Goal: Transaction & Acquisition: Book appointment/travel/reservation

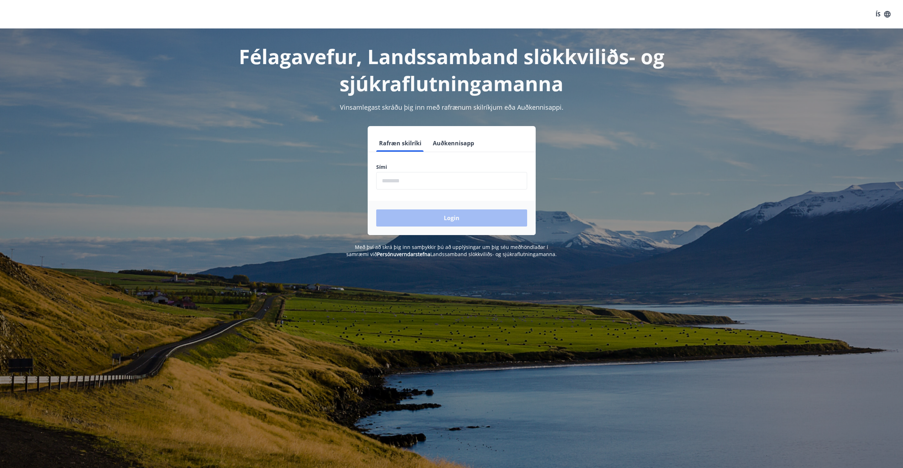
click at [422, 180] on input "phone" at bounding box center [451, 180] width 151 height 17
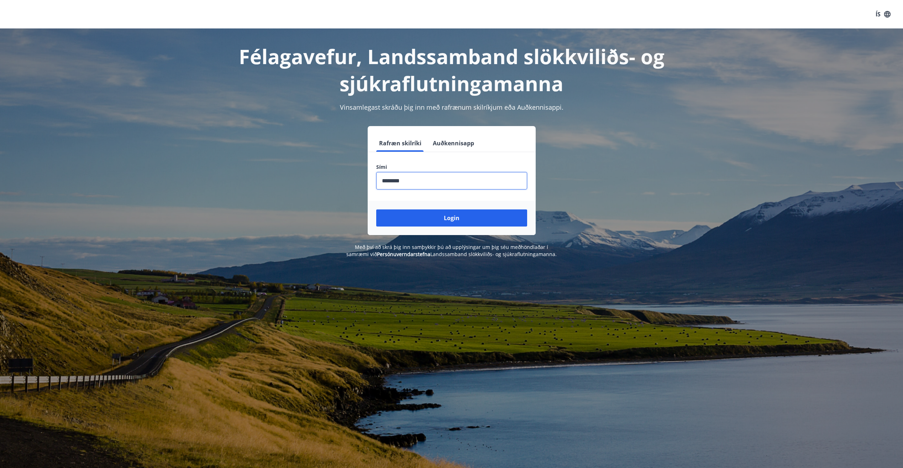
type input "********"
click at [376, 209] on button "Login" at bounding box center [451, 217] width 151 height 17
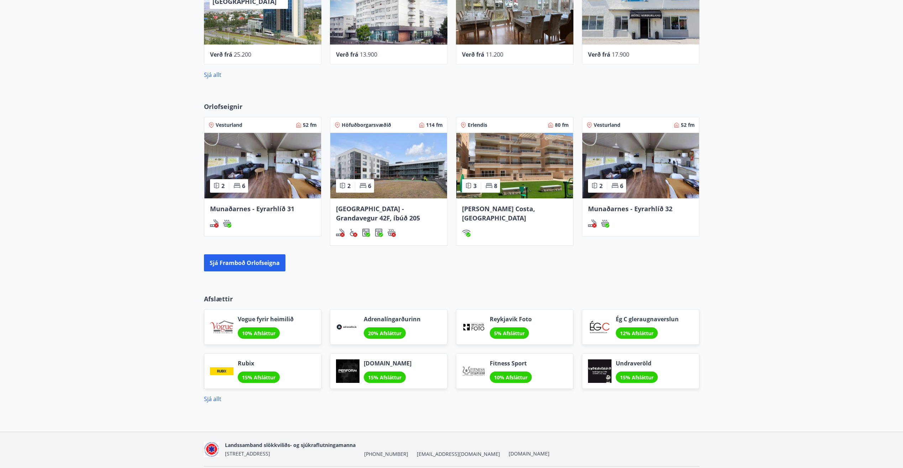
scroll to position [320, 0]
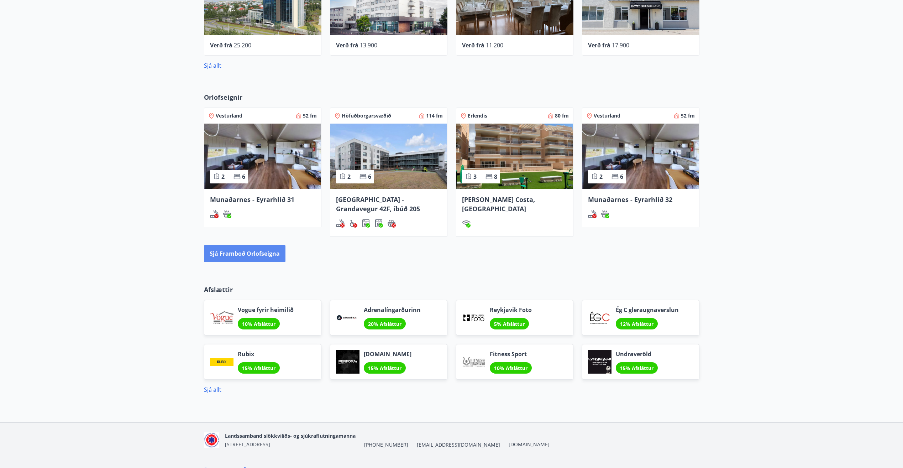
click at [236, 252] on button "Sjá framboð orlofseigna" at bounding box center [245, 253] width 82 height 17
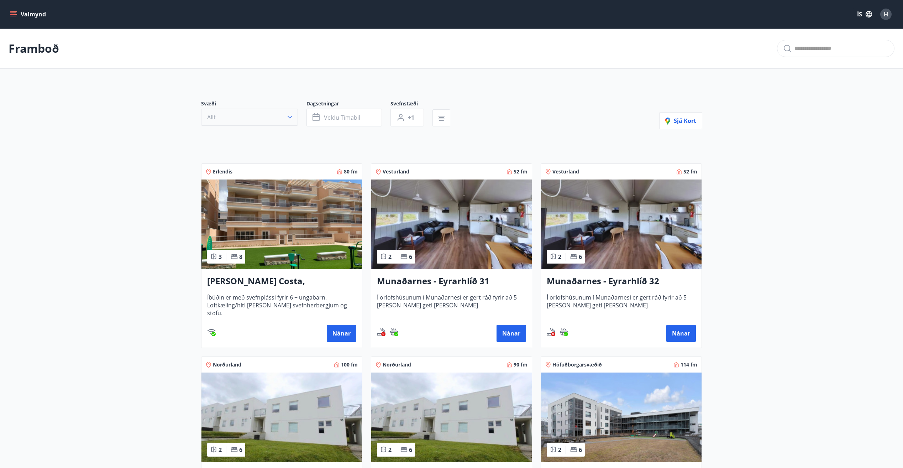
click at [289, 116] on icon "button" at bounding box center [289, 117] width 7 height 7
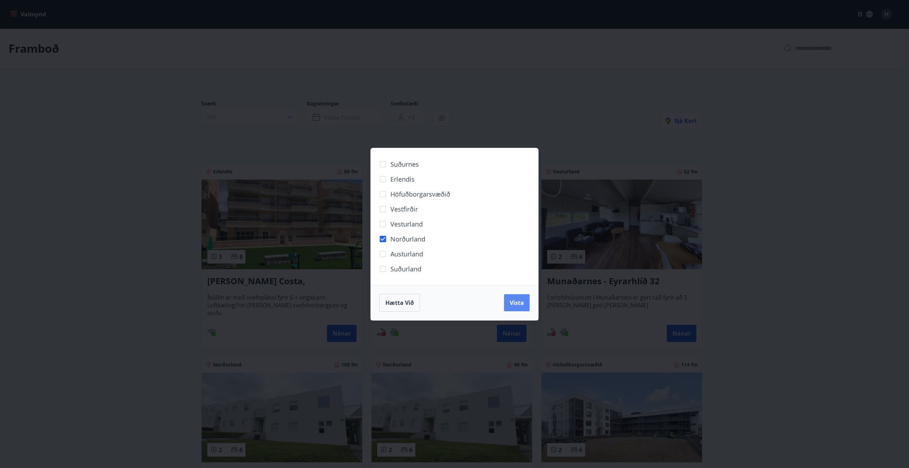
click at [514, 298] on button "Vista" at bounding box center [517, 302] width 26 height 17
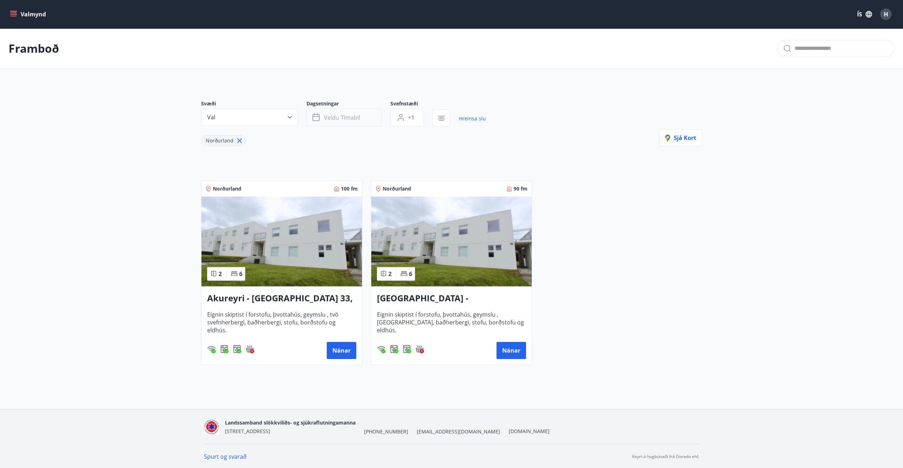
click at [317, 116] on icon "button" at bounding box center [316, 116] width 7 height 1
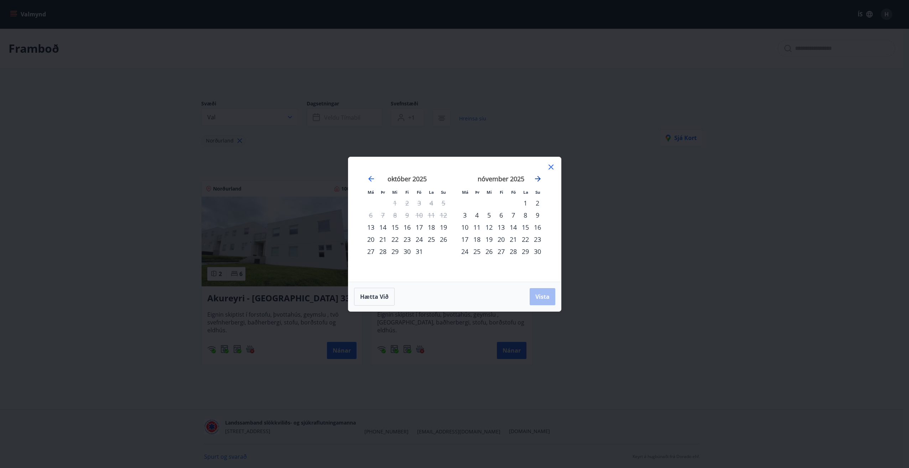
click at [537, 178] on icon "Move forward to switch to the next month." at bounding box center [537, 178] width 9 height 9
click at [538, 228] on div "15" at bounding box center [537, 227] width 12 height 12
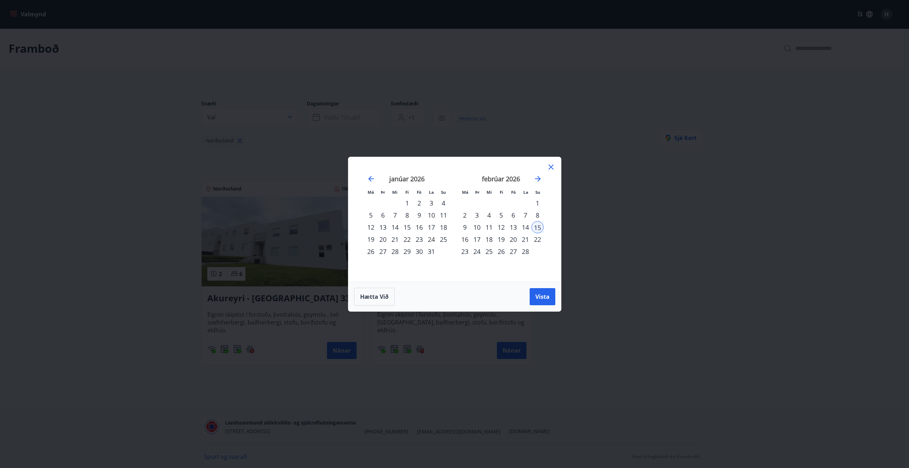
click at [526, 228] on div "14" at bounding box center [525, 227] width 12 height 12
click at [490, 239] on div "18" at bounding box center [489, 239] width 12 height 12
click at [545, 294] on span "Vista" at bounding box center [542, 297] width 14 height 8
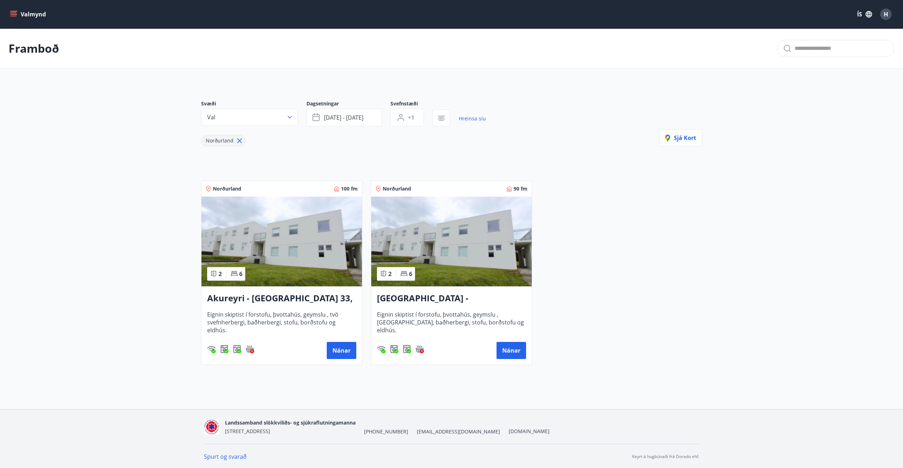
click at [313, 274] on img at bounding box center [282, 242] width 161 height 90
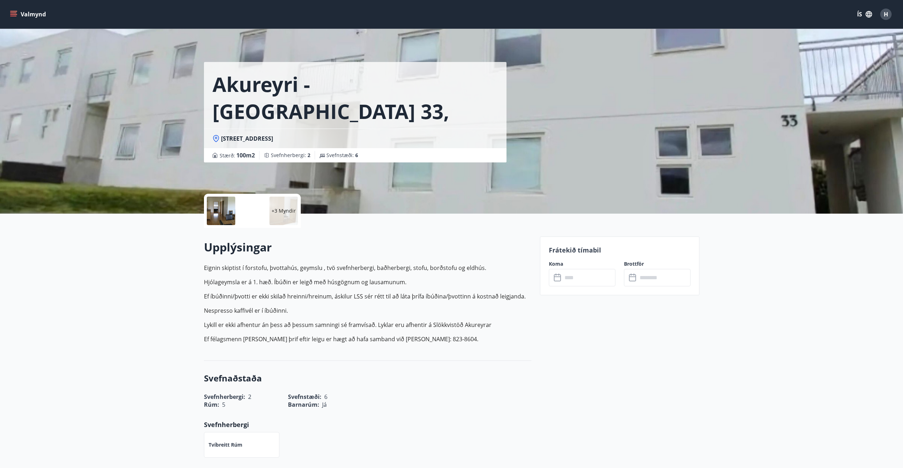
click at [565, 281] on input "text" at bounding box center [589, 277] width 53 height 17
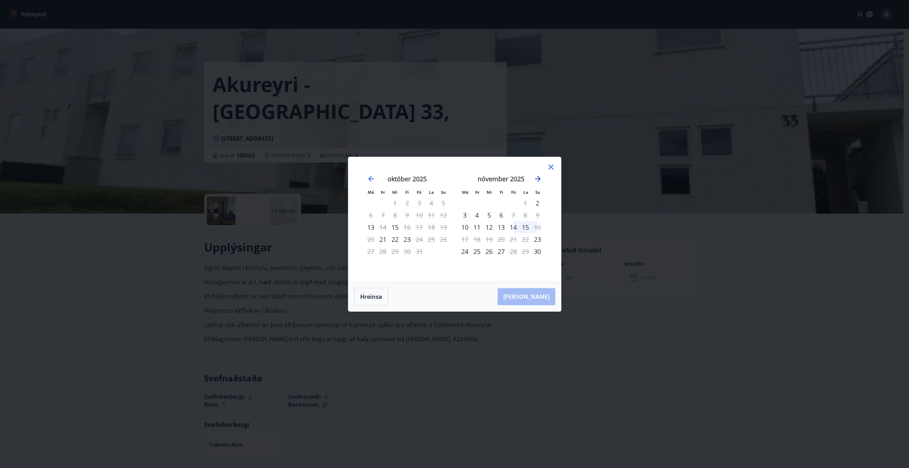
click at [539, 178] on icon "Move forward to switch to the next month." at bounding box center [538, 179] width 6 height 6
click at [552, 168] on icon at bounding box center [551, 167] width 9 height 9
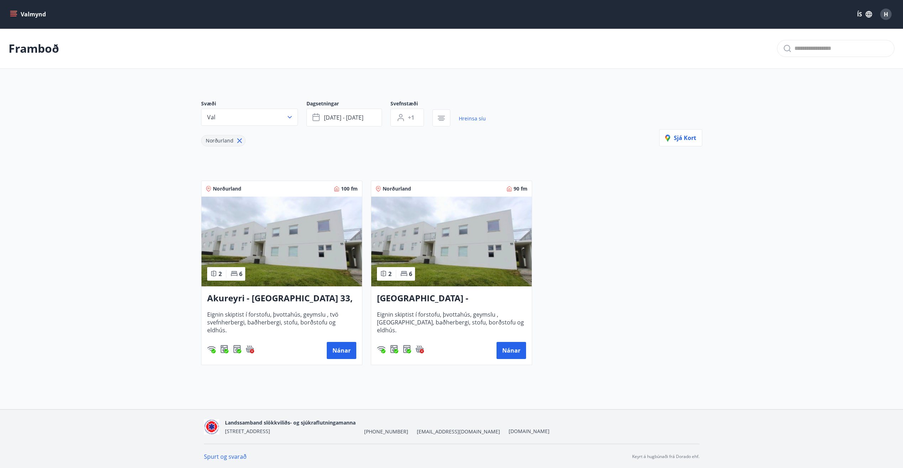
click at [442, 266] on img at bounding box center [451, 242] width 161 height 90
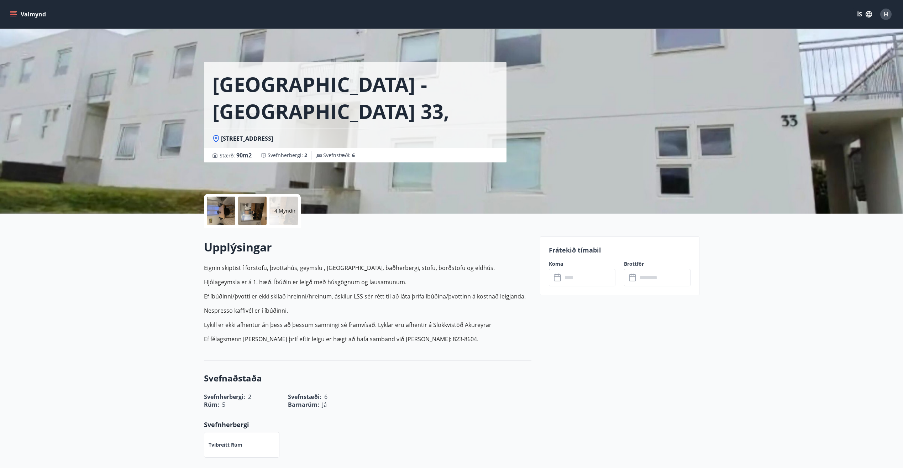
click at [570, 280] on input "text" at bounding box center [589, 277] width 53 height 17
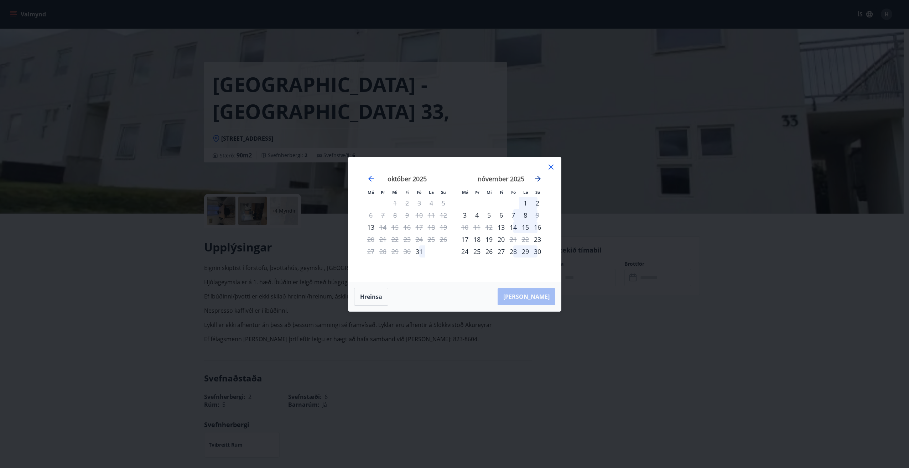
click at [538, 181] on icon "Move forward to switch to the next month." at bounding box center [538, 179] width 6 height 6
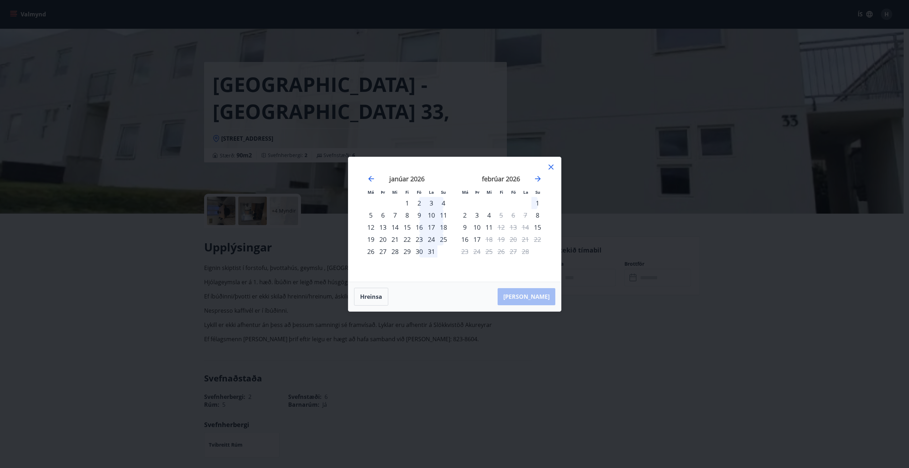
click at [552, 167] on icon at bounding box center [551, 167] width 9 height 9
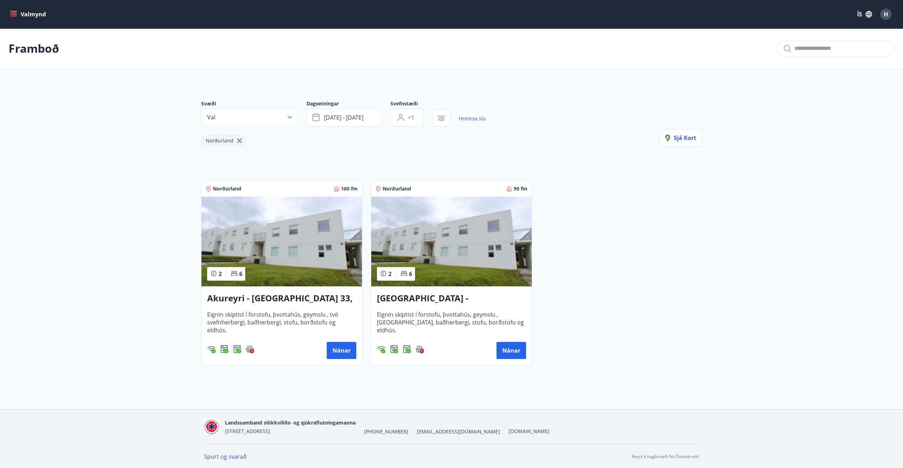
click at [286, 269] on img at bounding box center [282, 242] width 161 height 90
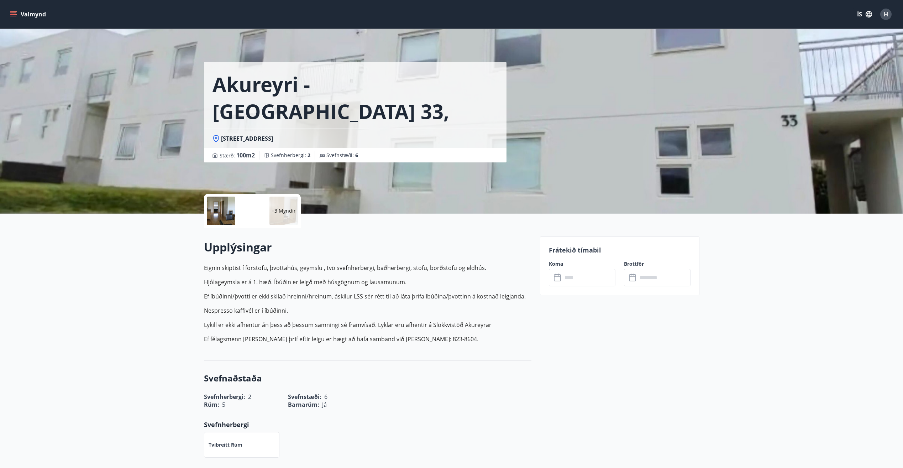
click at [567, 280] on input "text" at bounding box center [589, 277] width 53 height 17
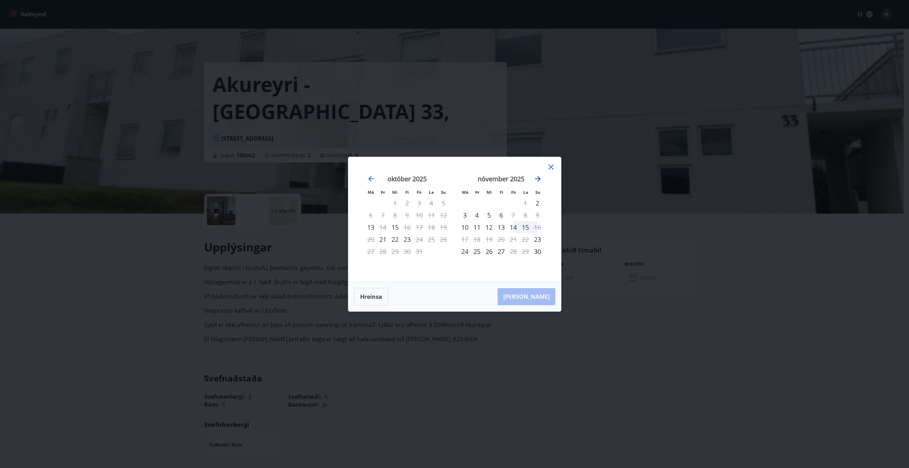
click at [539, 178] on icon "Move forward to switch to the next month." at bounding box center [538, 179] width 6 height 6
click at [538, 227] on div "15" at bounding box center [537, 227] width 12 height 12
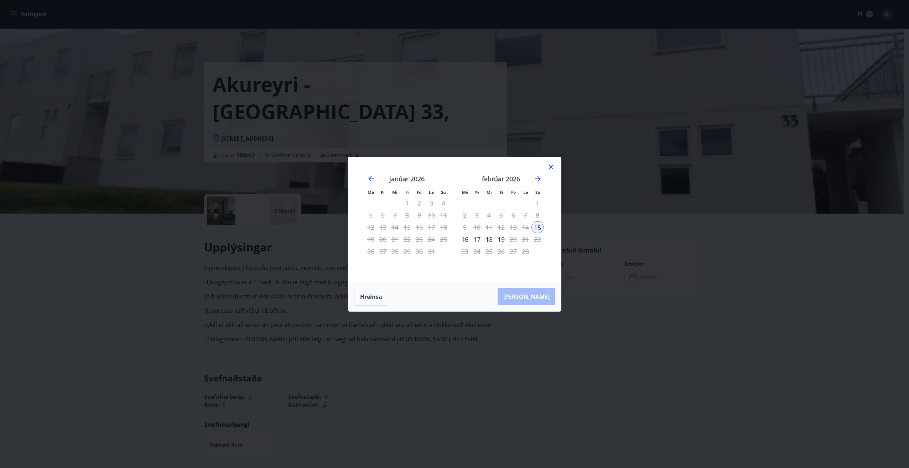
click at [490, 240] on div "18" at bounding box center [489, 239] width 12 height 12
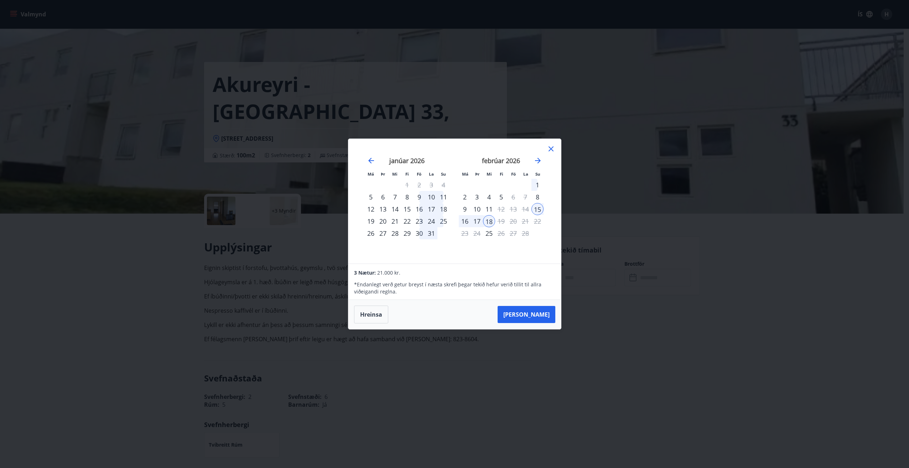
click at [524, 210] on div "14" at bounding box center [525, 209] width 12 height 12
click at [550, 148] on icon at bounding box center [550, 148] width 5 height 5
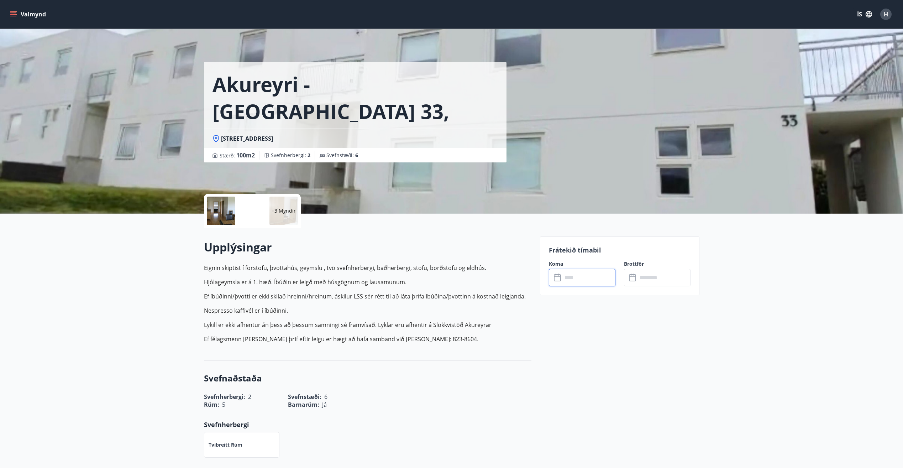
click at [579, 278] on input "text" at bounding box center [589, 277] width 53 height 17
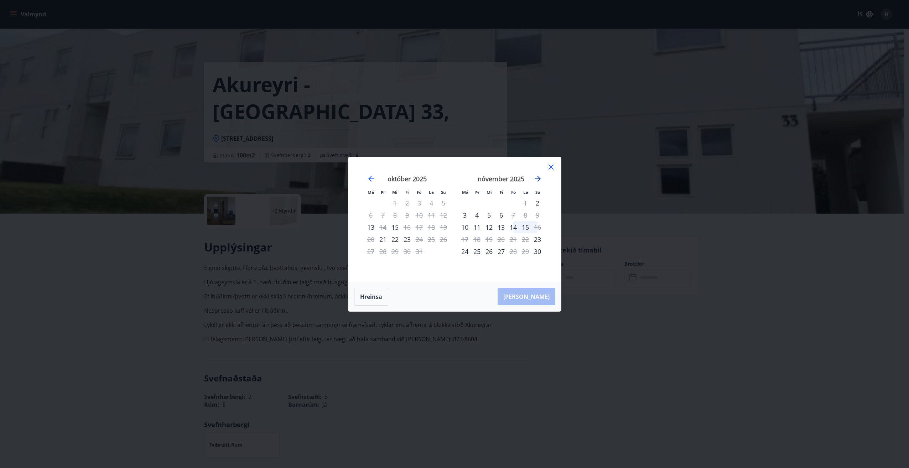
click at [539, 177] on icon "Move forward to switch to the next month." at bounding box center [537, 178] width 9 height 9
click at [539, 177] on icon "Move forward to switch to the next month." at bounding box center [538, 179] width 6 height 6
click at [524, 227] on div "14" at bounding box center [525, 227] width 12 height 12
click at [537, 228] on div "15" at bounding box center [537, 227] width 12 height 12
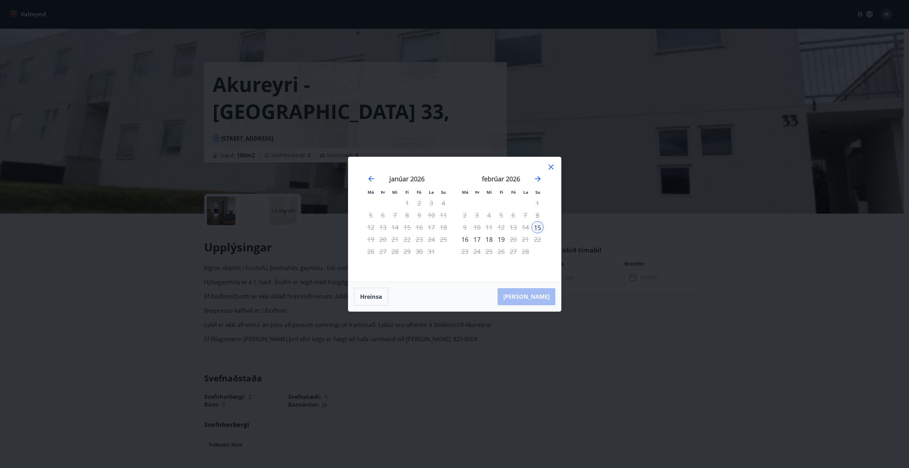
click at [488, 239] on div "18" at bounding box center [489, 239] width 12 height 12
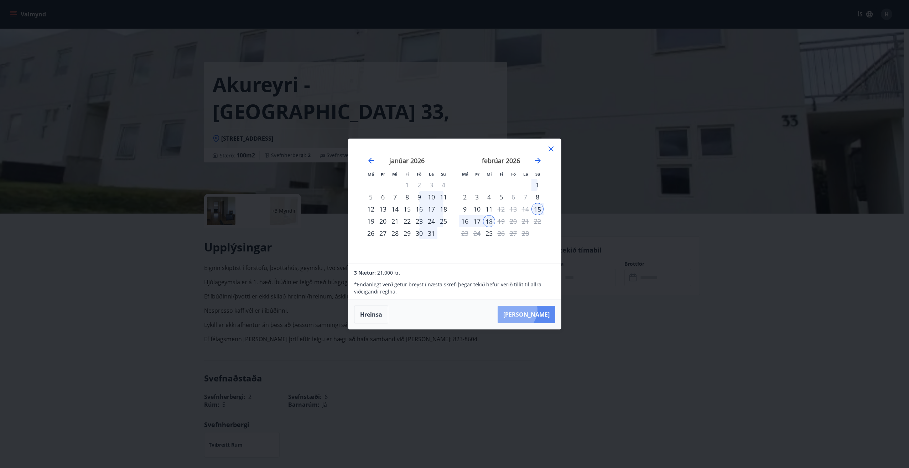
click at [536, 310] on button "[PERSON_NAME]" at bounding box center [526, 314] width 58 height 17
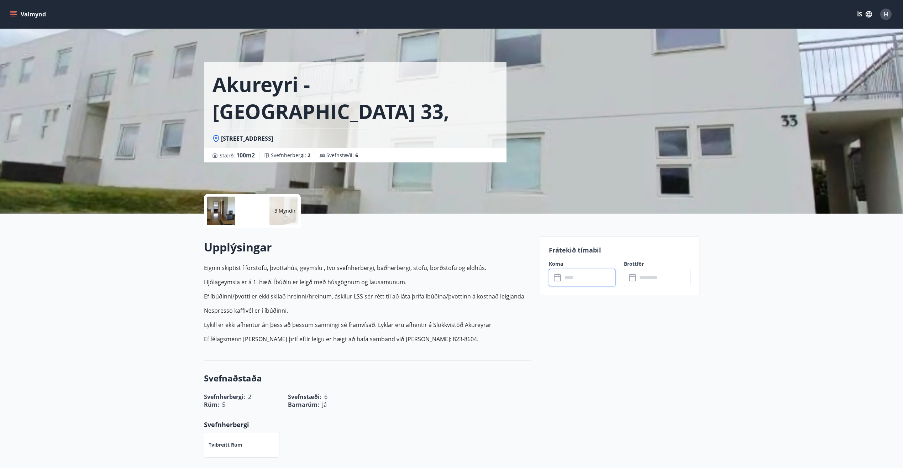
type input "******"
click at [658, 344] on button "Greiða" at bounding box center [657, 342] width 67 height 17
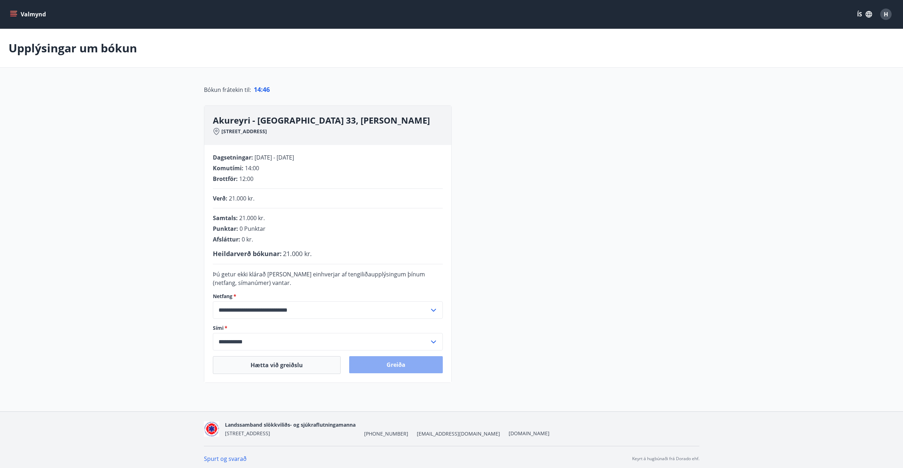
click at [400, 366] on button "Greiða" at bounding box center [396, 364] width 94 height 17
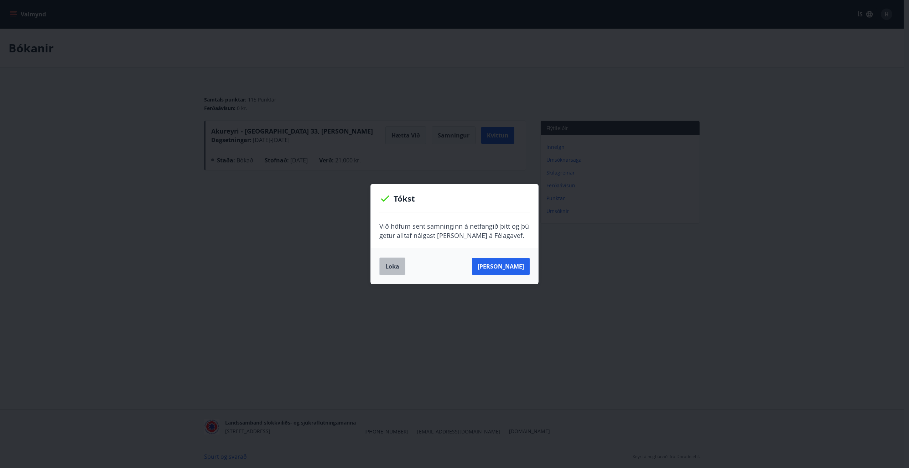
click at [392, 261] on button "Loka" at bounding box center [392, 266] width 26 height 18
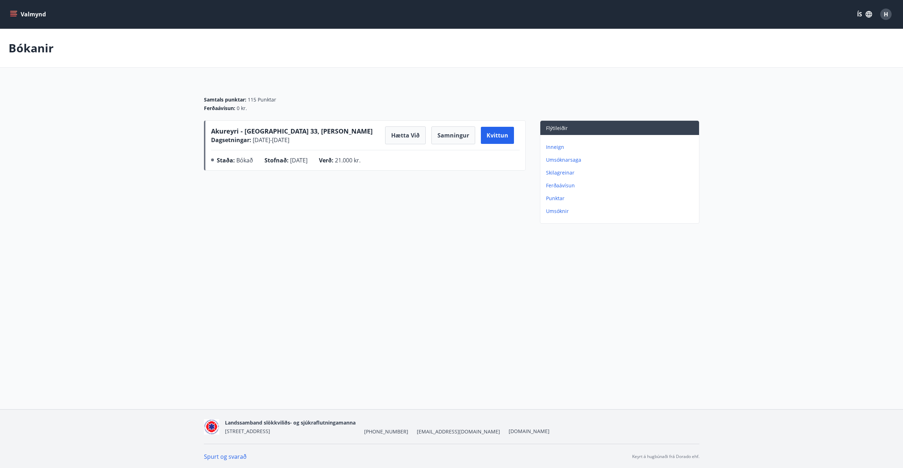
click at [13, 16] on icon "menu" at bounding box center [13, 16] width 6 height 1
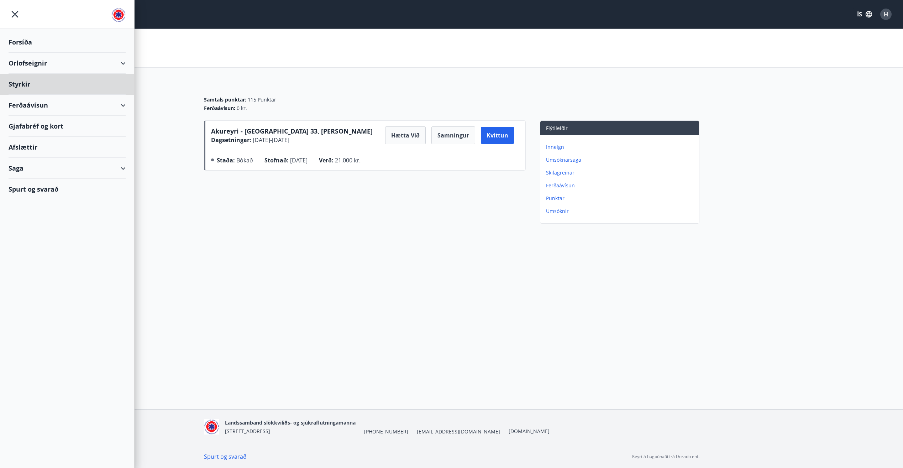
click at [23, 42] on div "Forsíða" at bounding box center [67, 42] width 117 height 21
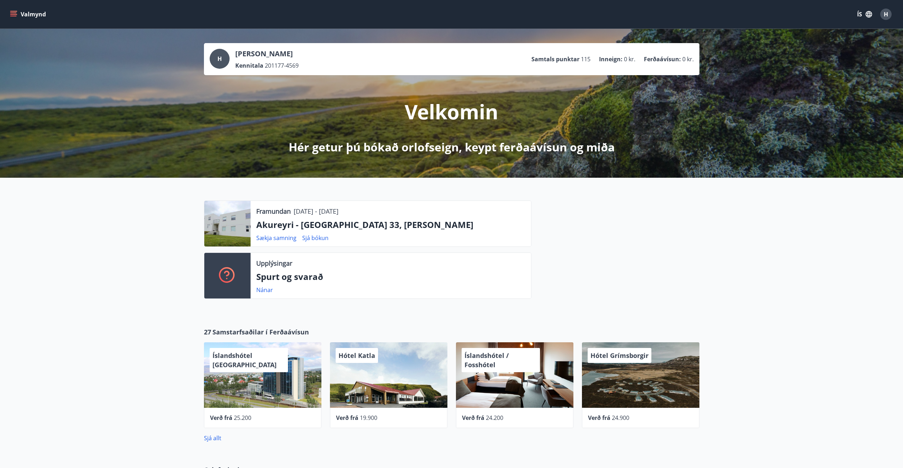
click at [886, 14] on span "H" at bounding box center [886, 14] width 4 height 8
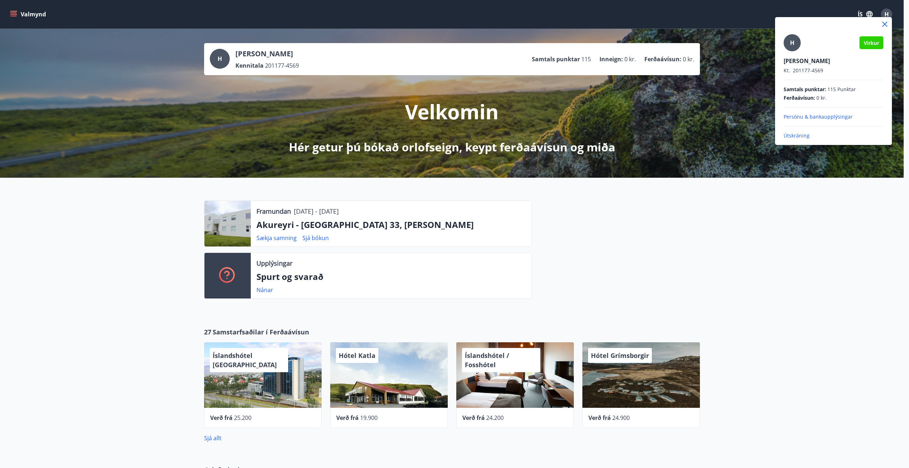
click at [793, 134] on p "Útskráning" at bounding box center [833, 135] width 100 height 7
